Goal: Obtain resource: Download file/media

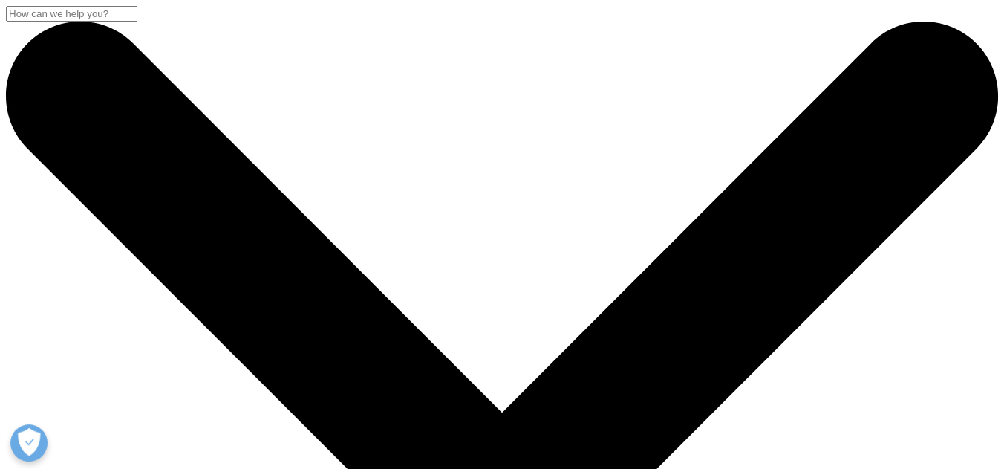
scroll to position [441, 876]
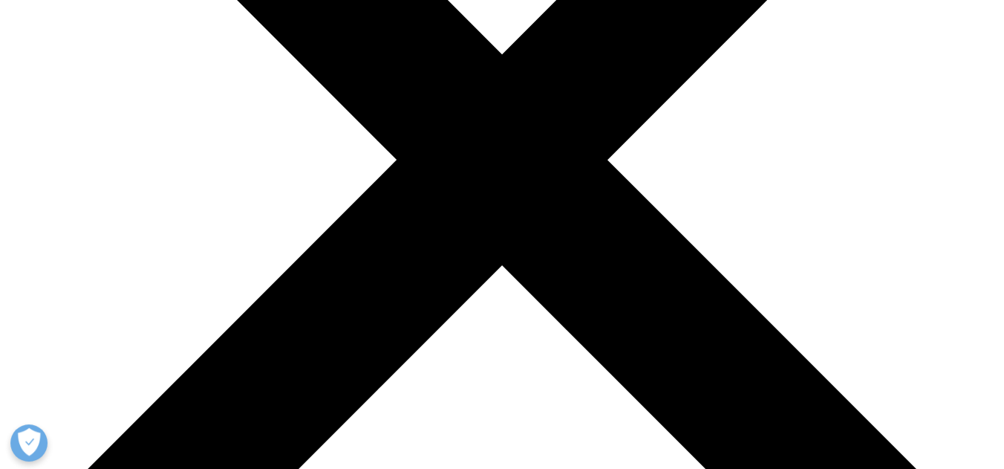
scroll to position [495, 0]
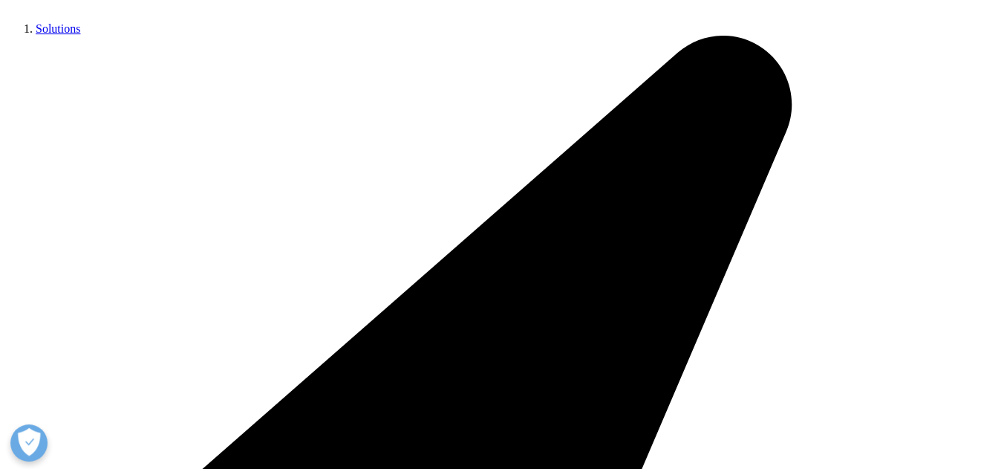
scroll to position [495, 0]
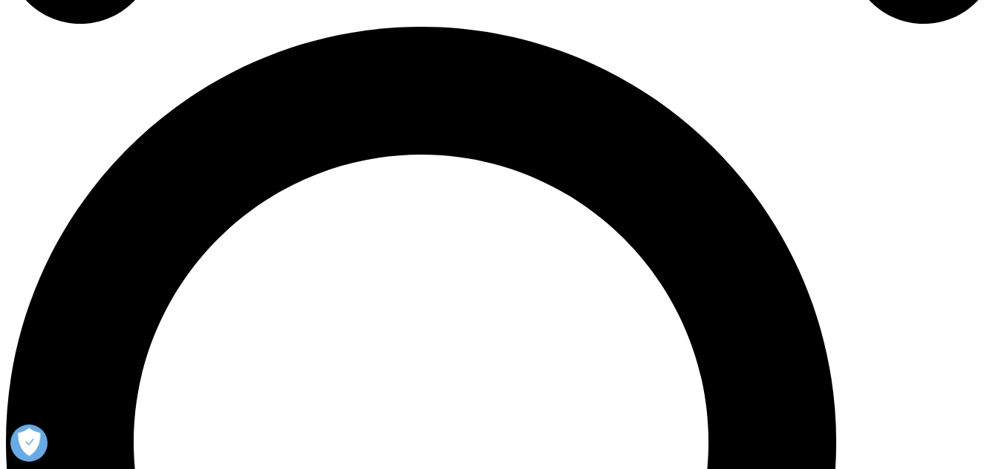
scroll to position [1237, 0]
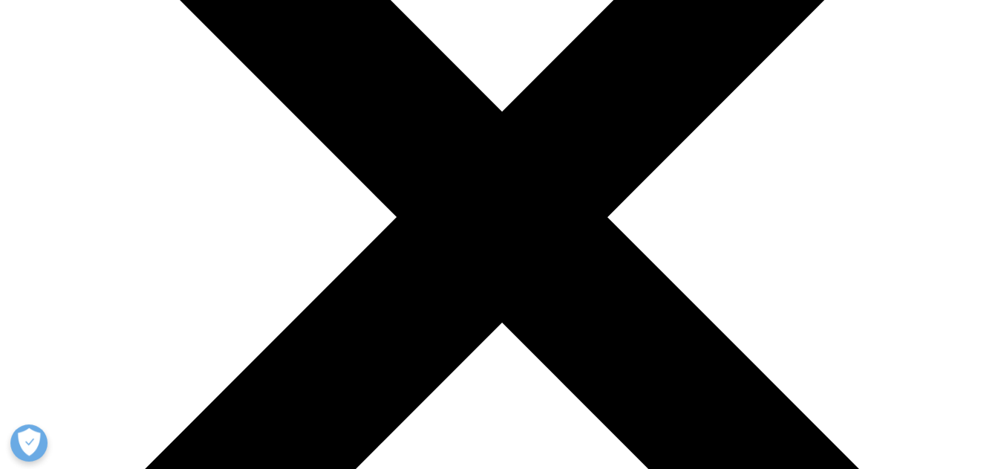
scroll to position [495, 0]
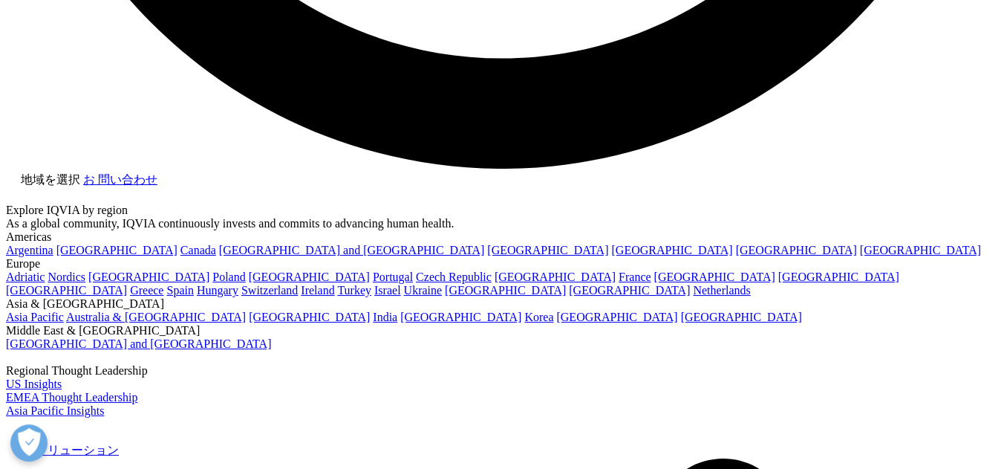
scroll to position [2970, 0]
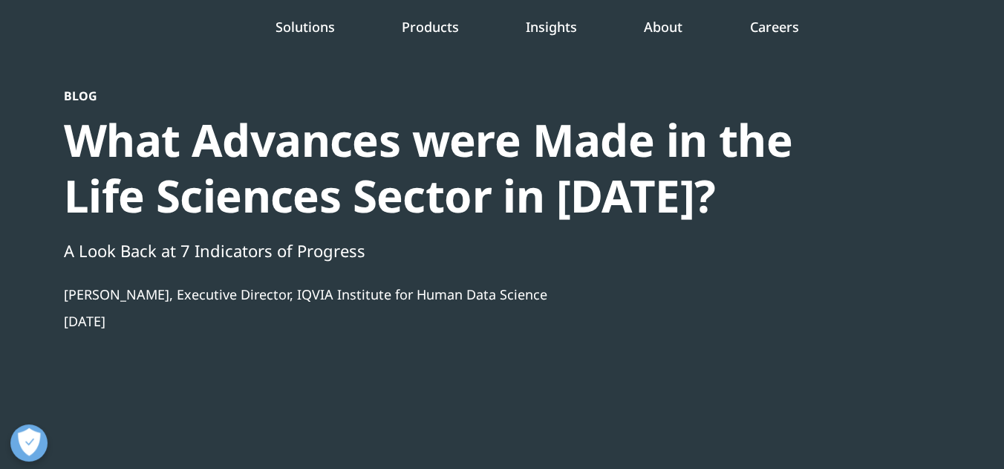
scroll to position [82, 0]
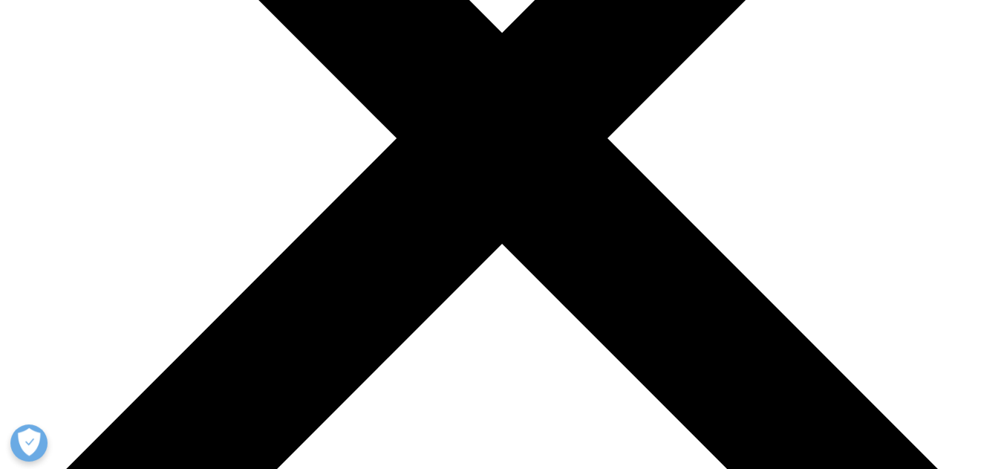
scroll to position [577, 0]
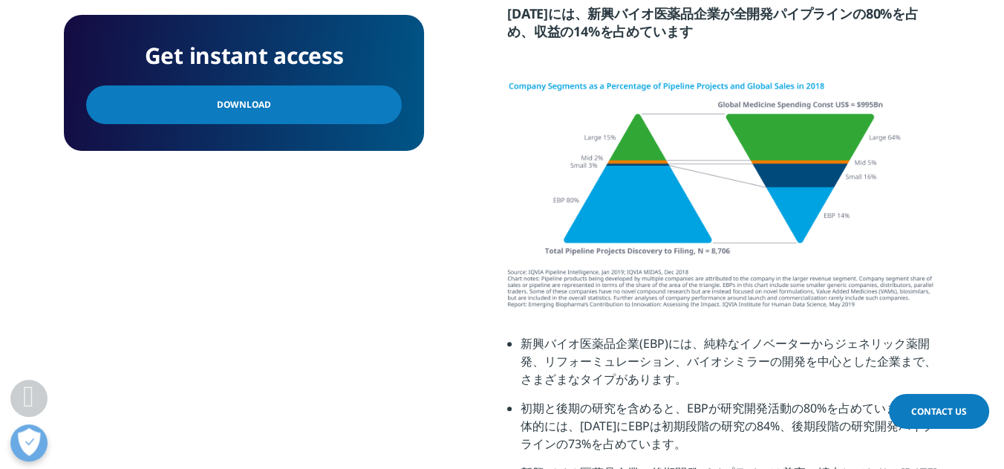
scroll to position [1678, 0]
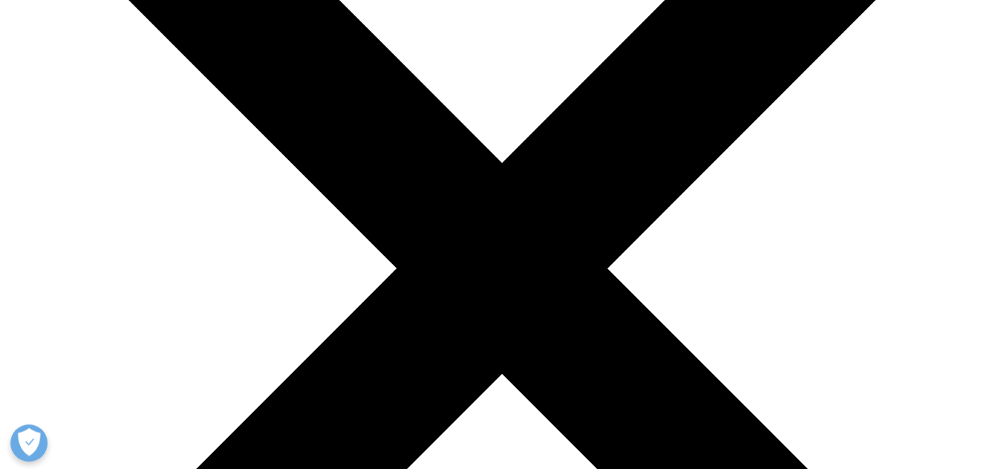
scroll to position [412, 0]
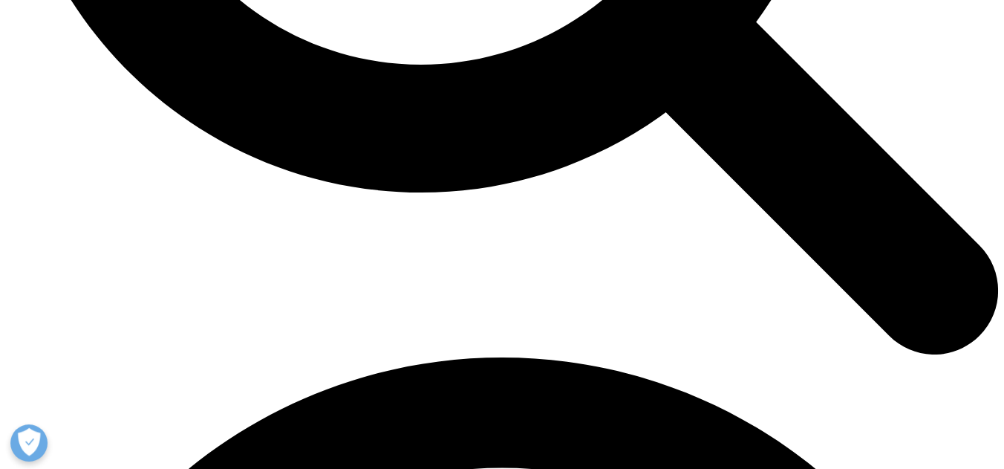
scroll to position [1567, 0]
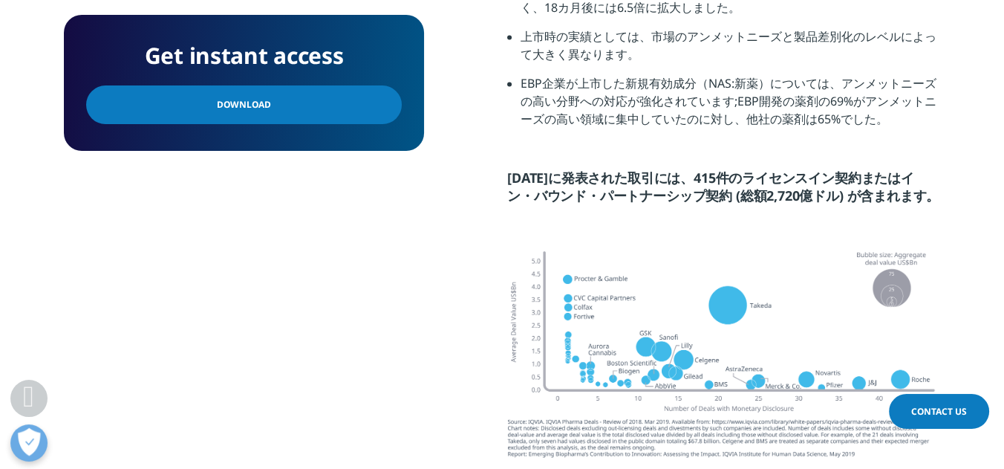
scroll to position [3300, 0]
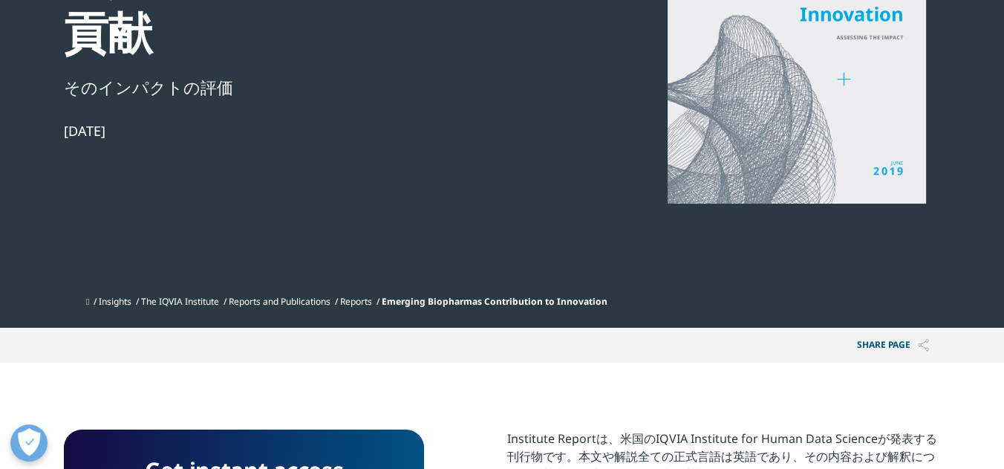
scroll to position [82, 0]
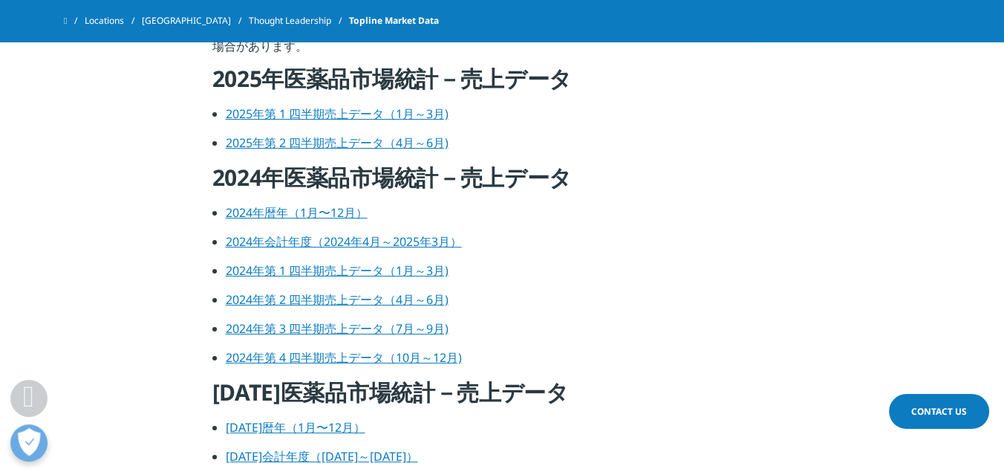
scroll to position [659, 0]
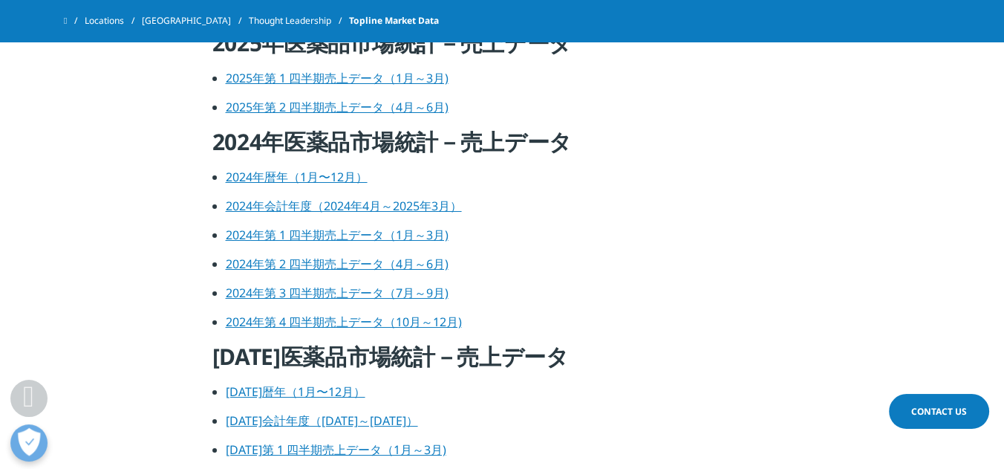
click at [328, 178] on link "2024年暦年（1月〜12月）" at bounding box center [297, 177] width 142 height 16
